Goal: Find specific page/section: Find specific page/section

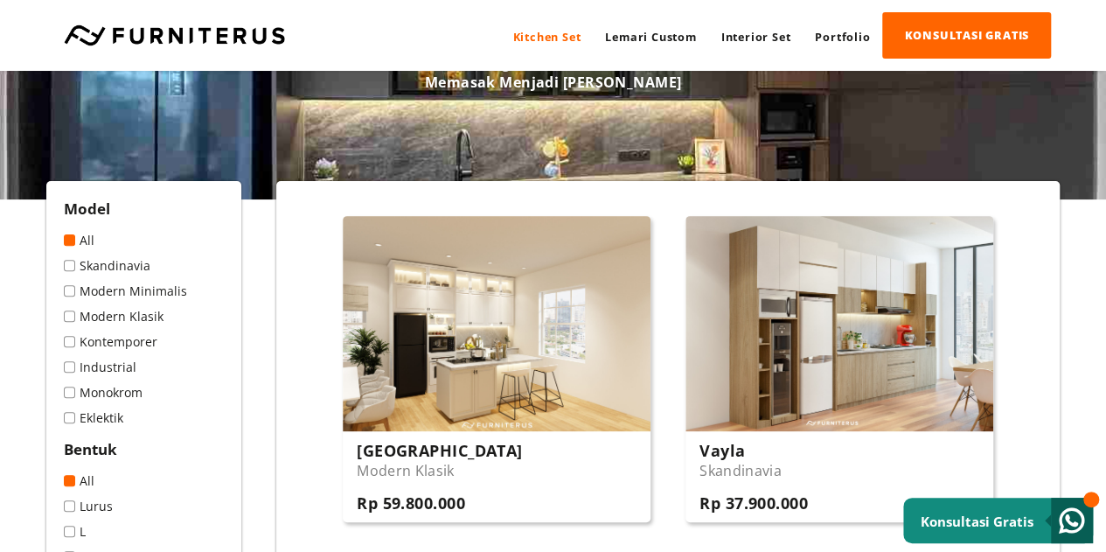
click at [66, 268] on span at bounding box center [69, 265] width 11 height 11
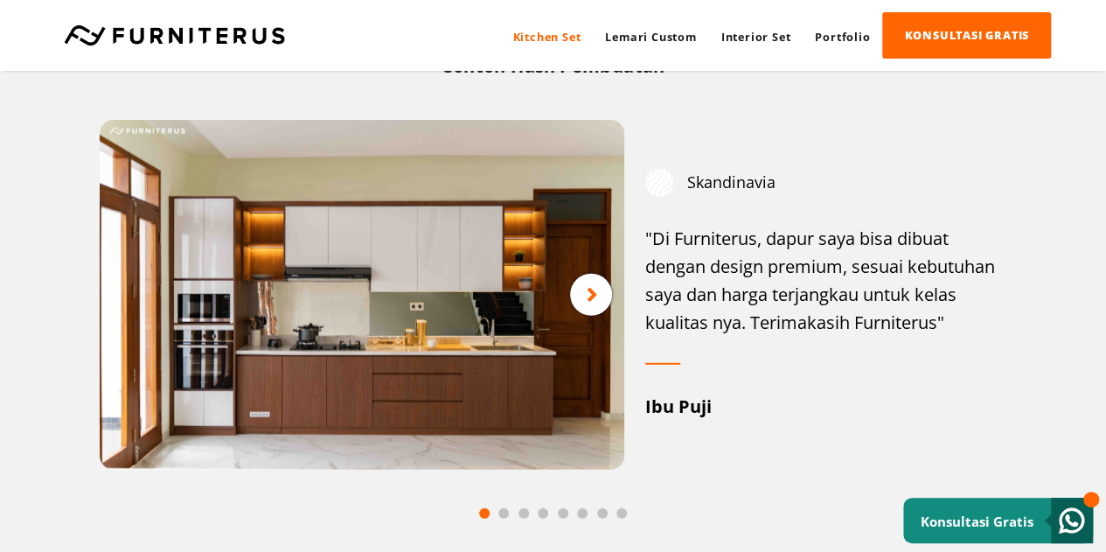
scroll to position [2274, 0]
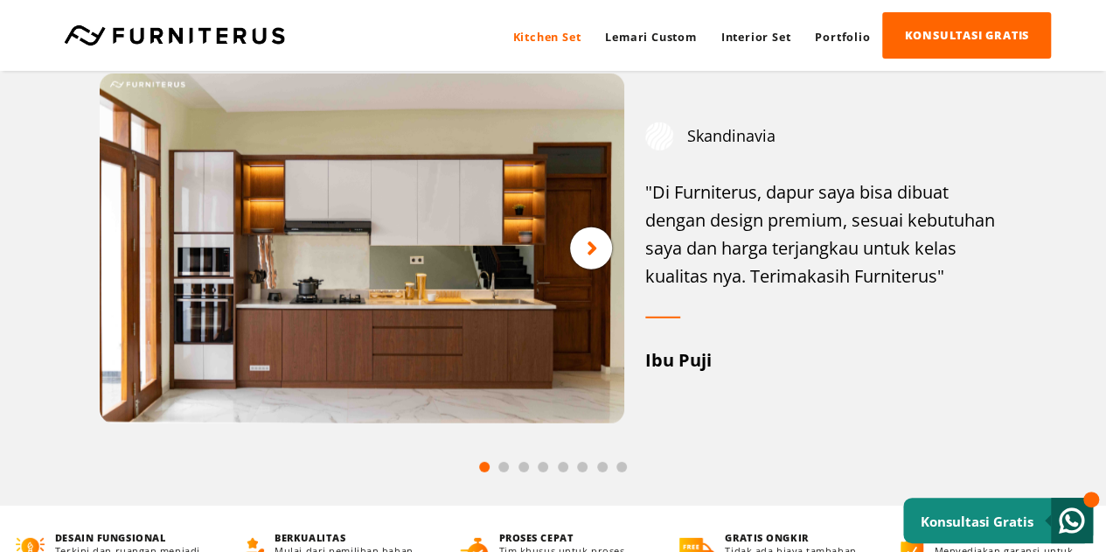
click at [601, 259] on div at bounding box center [591, 248] width 42 height 42
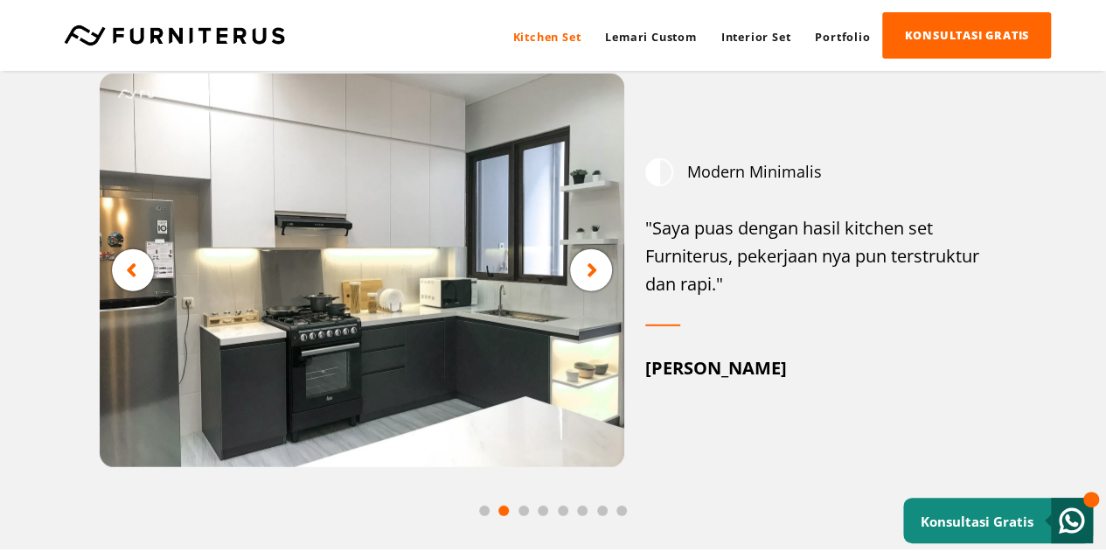
click at [596, 272] on icon at bounding box center [592, 271] width 11 height 22
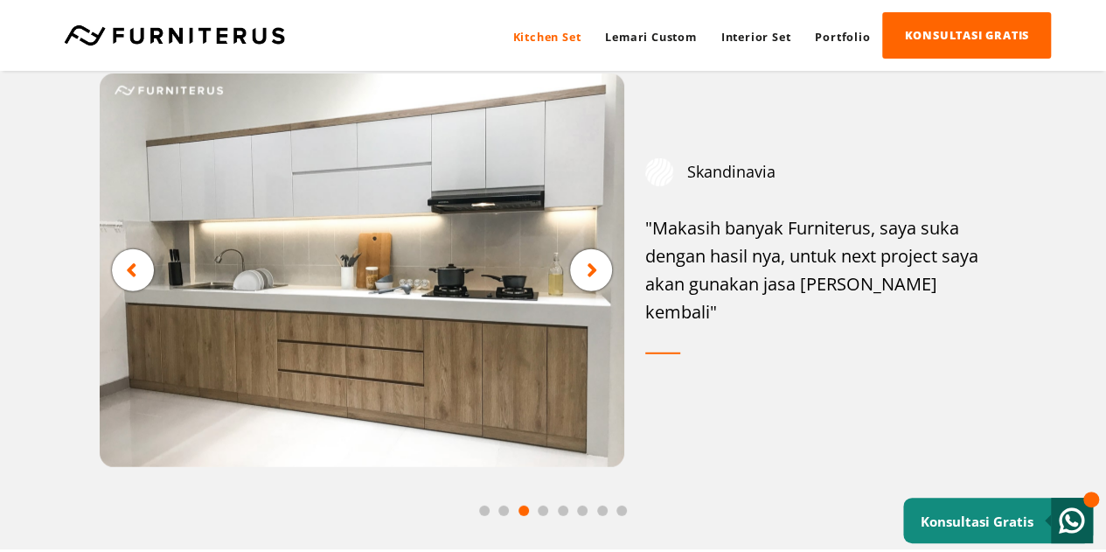
click at [596, 272] on icon at bounding box center [592, 271] width 11 height 22
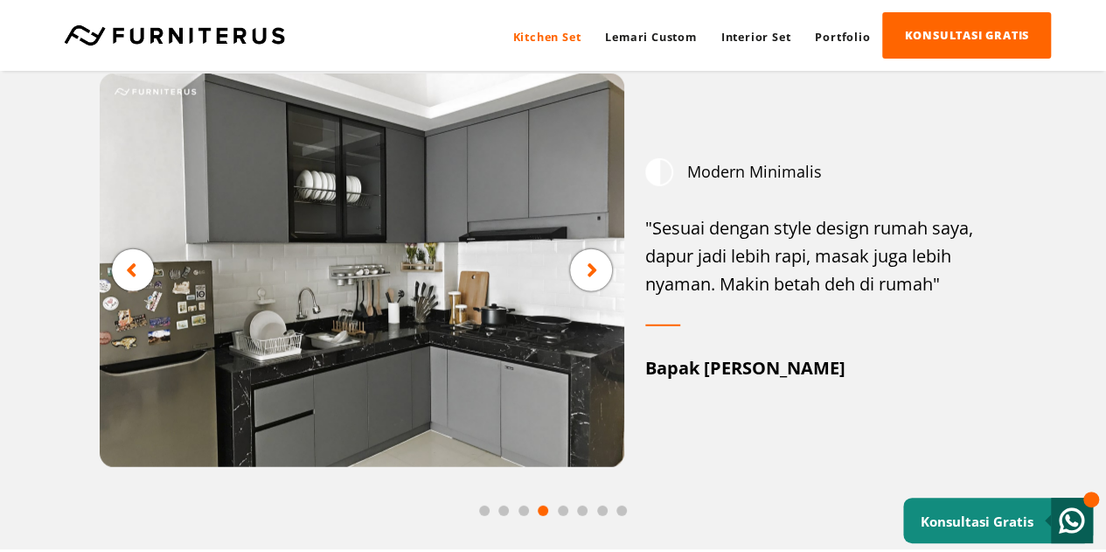
click at [596, 272] on icon at bounding box center [592, 271] width 11 height 22
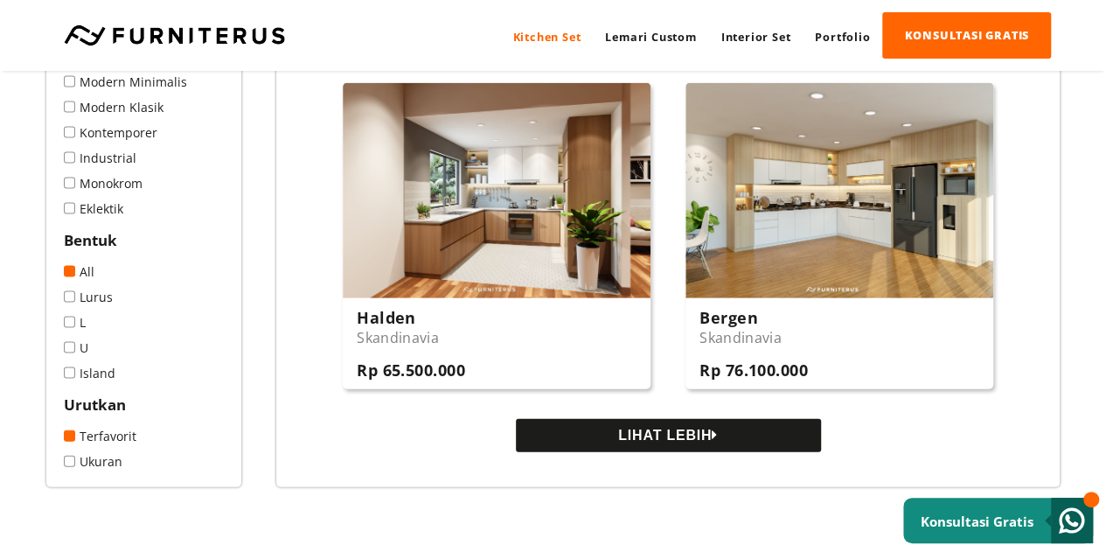
scroll to position [1662, 0]
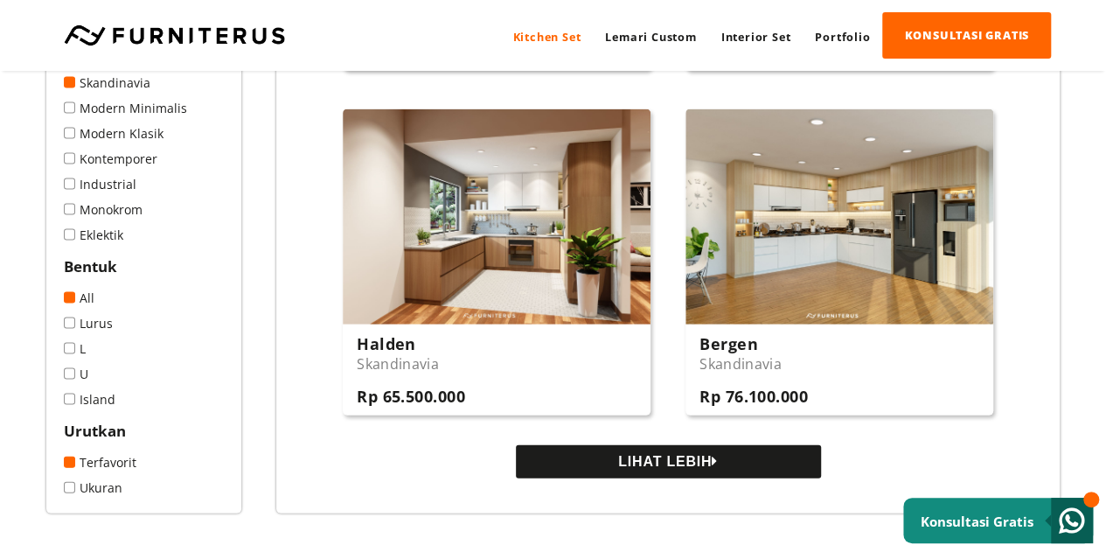
click at [70, 114] on span at bounding box center [69, 107] width 11 height 11
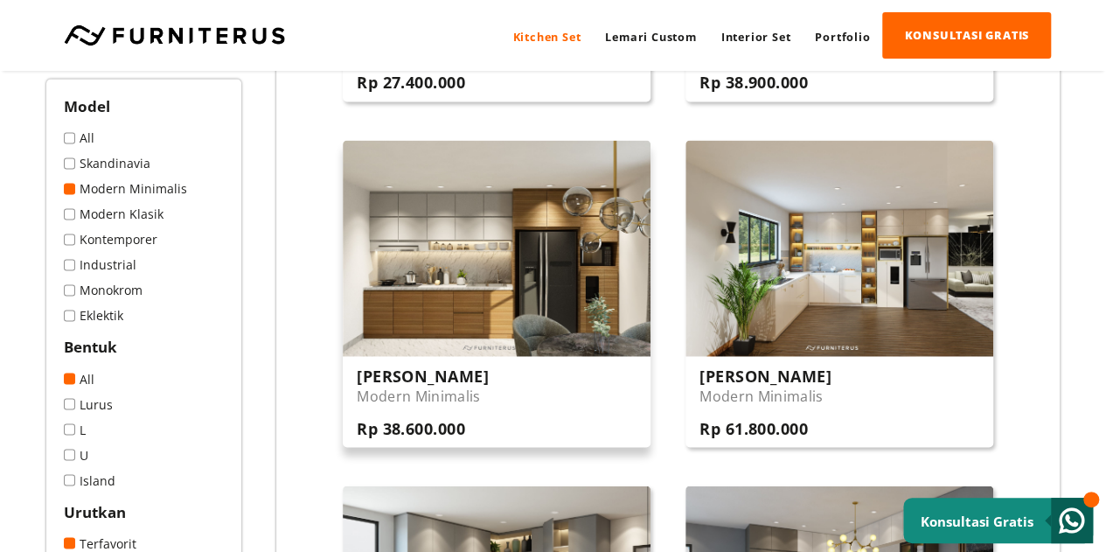
scroll to position [1312, 0]
